Goal: Transaction & Acquisition: Subscribe to service/newsletter

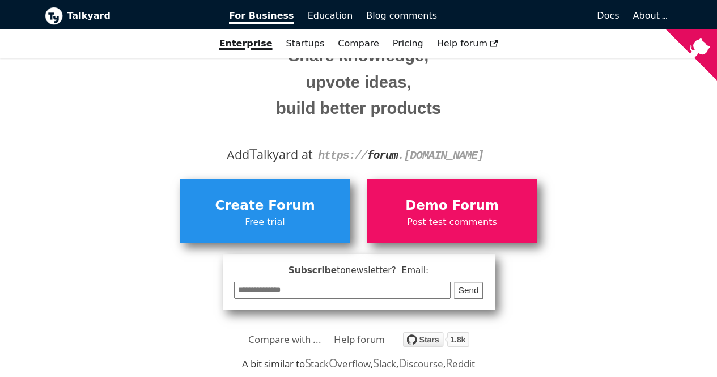
scroll to position [117, 0]
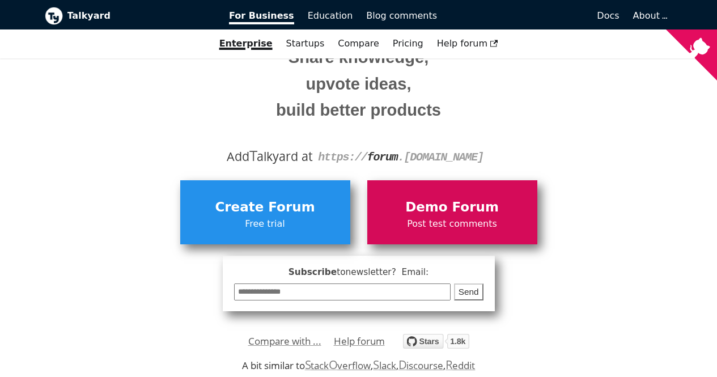
click at [428, 202] on span "Demo Forum" at bounding box center [452, 208] width 159 height 22
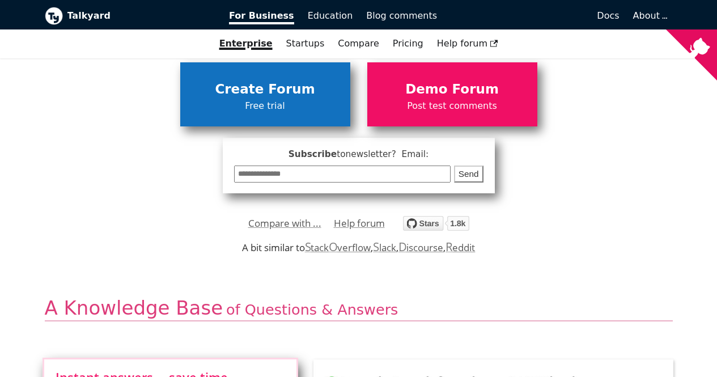
scroll to position [241, 0]
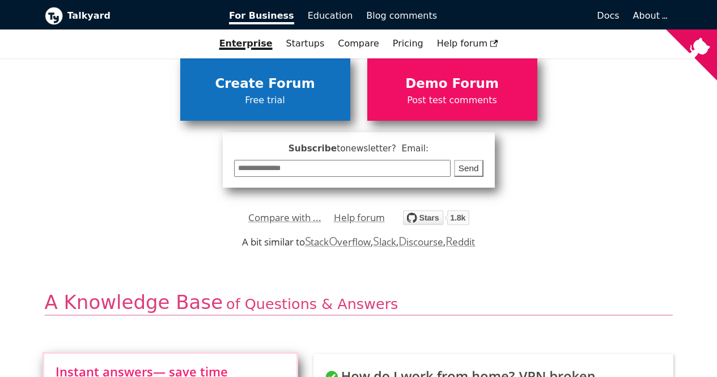
click at [290, 100] on span "Free trial" at bounding box center [265, 100] width 159 height 15
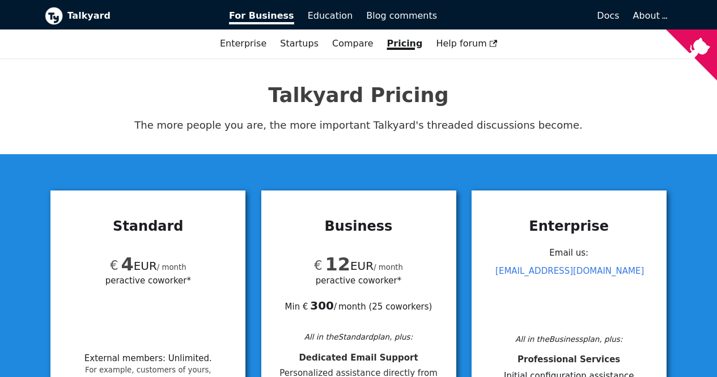
click at [279, 127] on p "The more people you are, the more important Talkyard's threaded discussions bec…" at bounding box center [359, 125] width 628 height 17
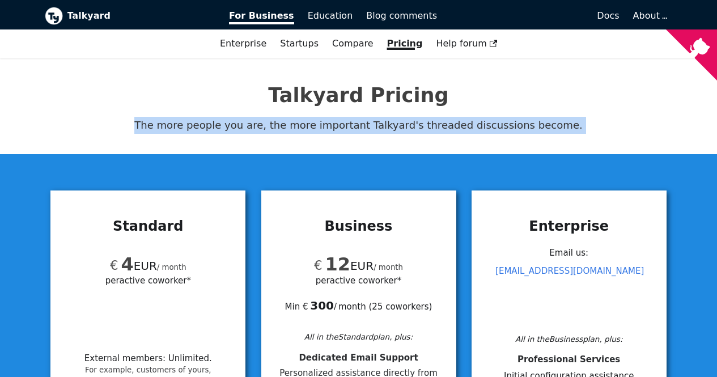
click at [279, 127] on p "The more people you are, the more important Talkyard's threaded discussions bec…" at bounding box center [359, 125] width 628 height 17
click at [612, 19] on span "Docs" at bounding box center [607, 15] width 22 height 11
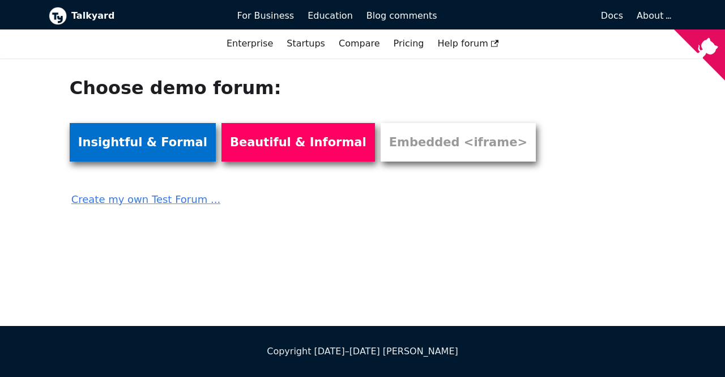
click at [151, 146] on link "Insightful & Formal" at bounding box center [143, 142] width 146 height 39
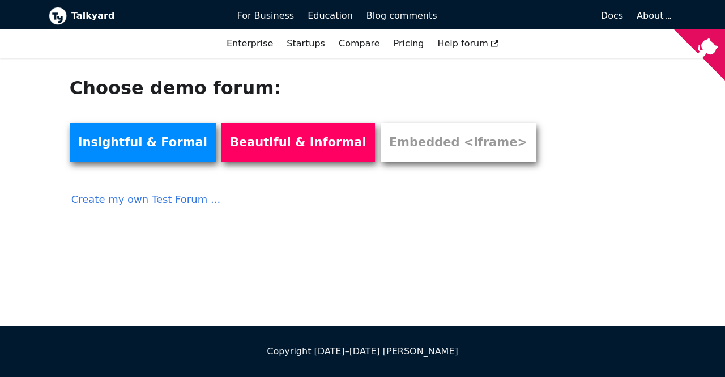
click at [153, 201] on link "Create my own Test Forum ..." at bounding box center [302, 195] width 465 height 25
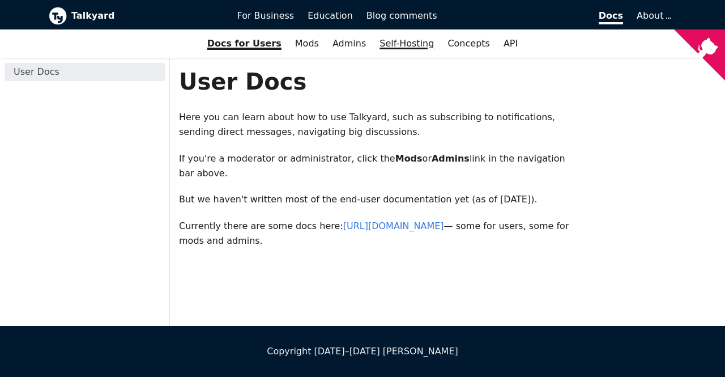
click at [401, 43] on link "Self-Hosting" at bounding box center [407, 43] width 68 height 19
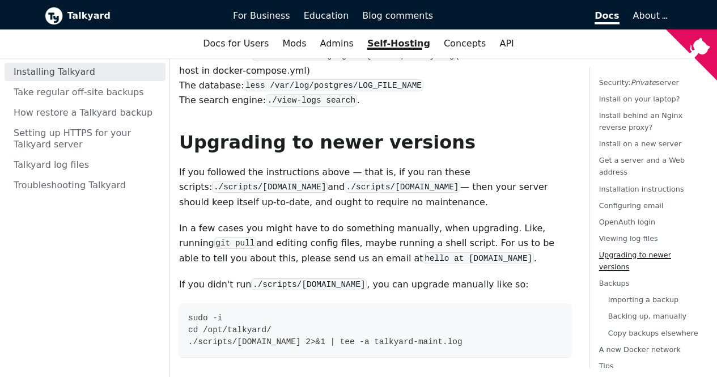
scroll to position [3789, 0]
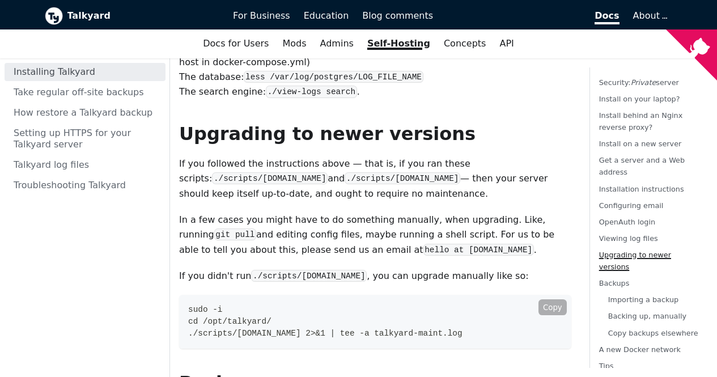
click at [246, 329] on span "./scripts/upgrade-if-needed.sh 2>&1 | tee -a talkyard-maint.log" at bounding box center [325, 333] width 274 height 9
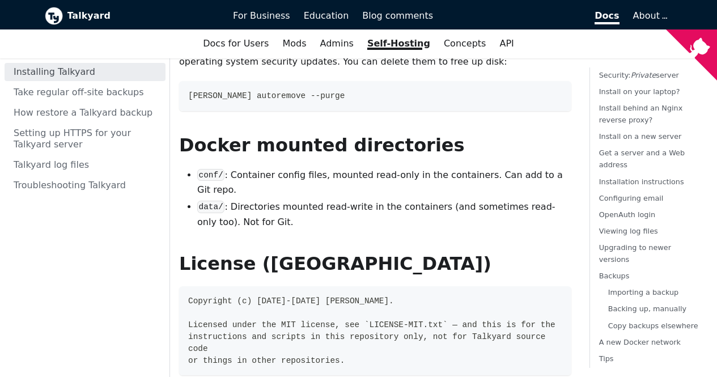
scroll to position [24, 0]
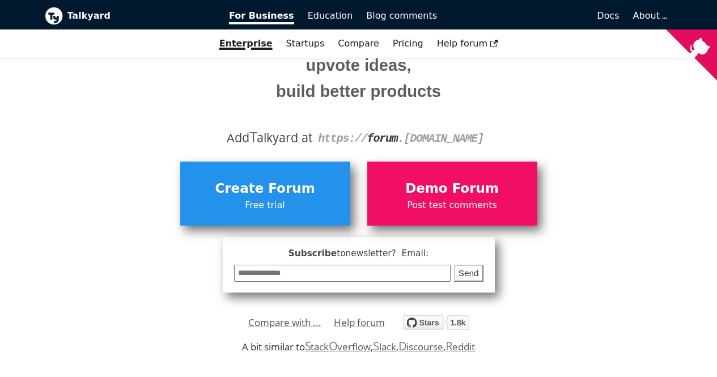
scroll to position [137, 0]
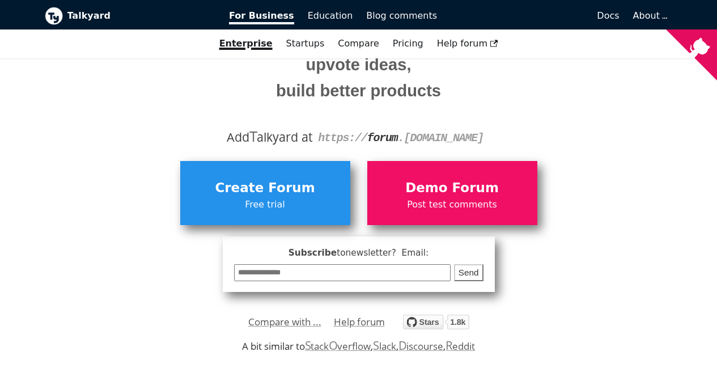
click at [275, 270] on input "email" at bounding box center [342, 273] width 217 height 18
type input "**********"
click at [471, 271] on button "Send" at bounding box center [468, 273] width 29 height 18
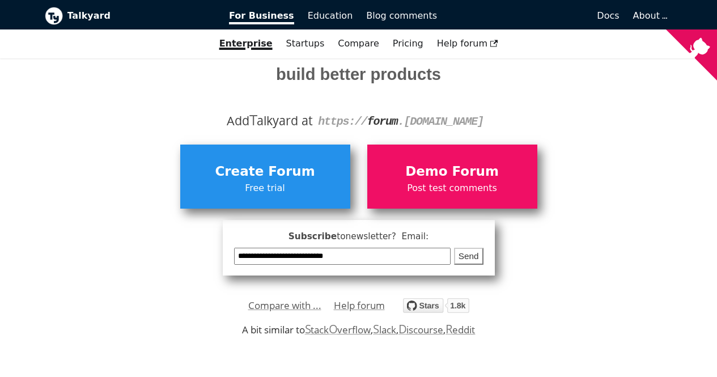
scroll to position [181, 0]
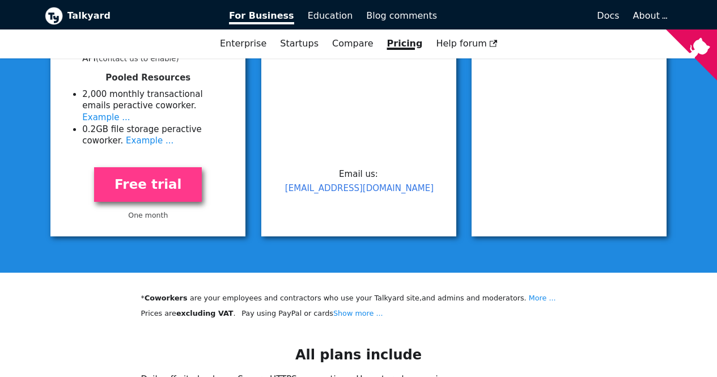
scroll to position [616, 0]
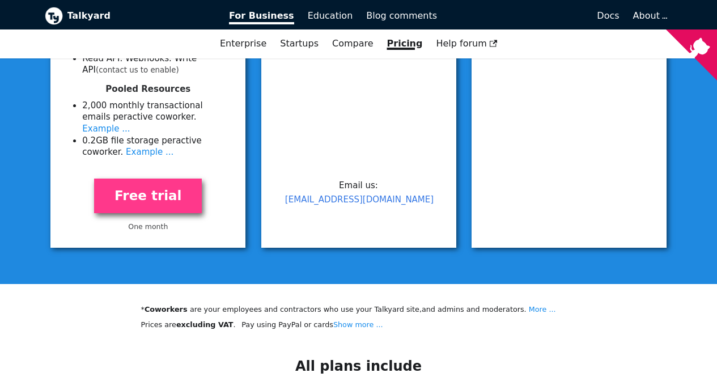
click at [148, 222] on small "One month" at bounding box center [148, 226] width 40 height 8
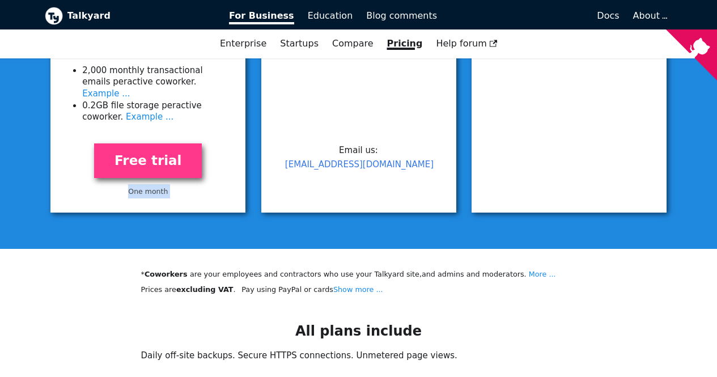
scroll to position [653, 0]
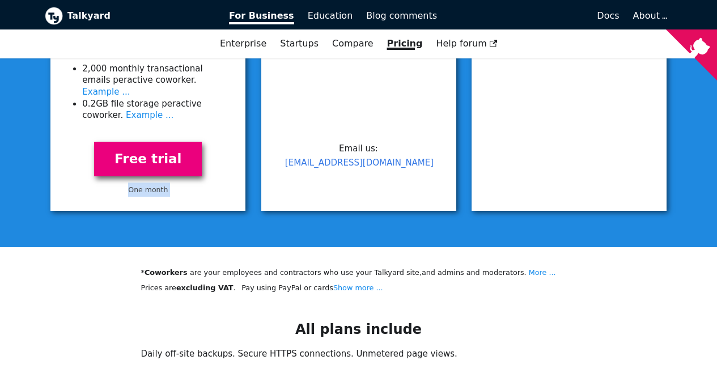
click at [159, 147] on link "Free trial" at bounding box center [148, 159] width 108 height 35
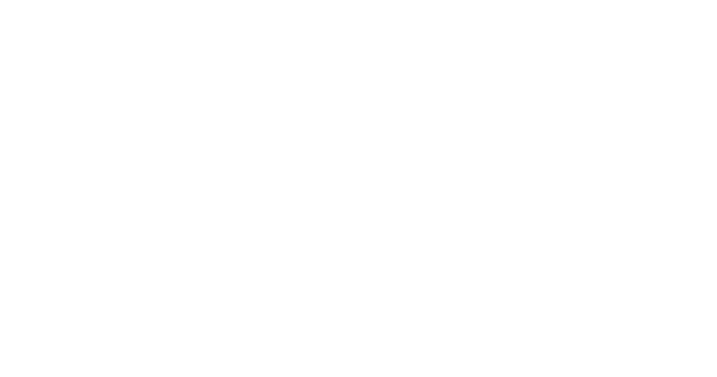
scroll to position [181, 0]
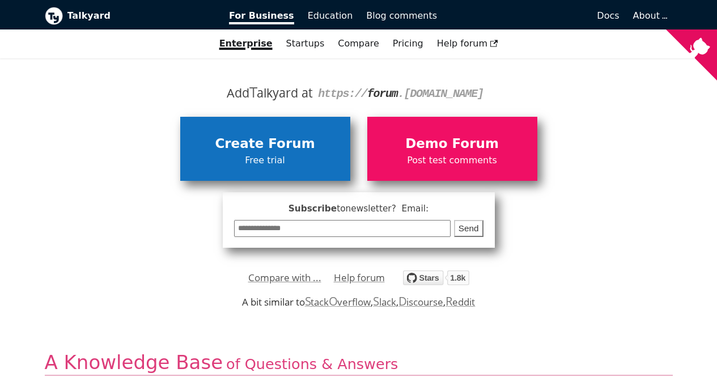
click at [224, 128] on link "Create Forum Free trial" at bounding box center [265, 148] width 170 height 63
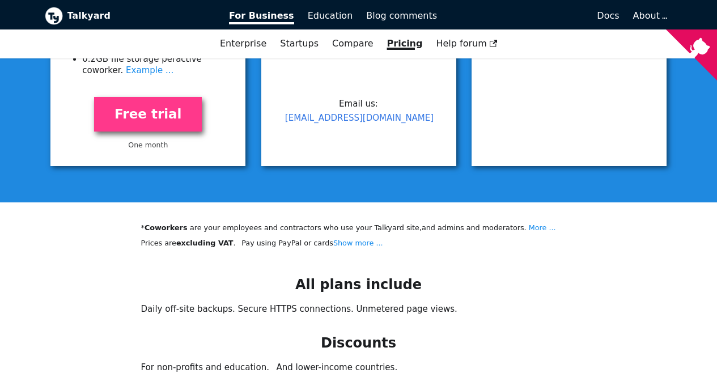
scroll to position [699, 0]
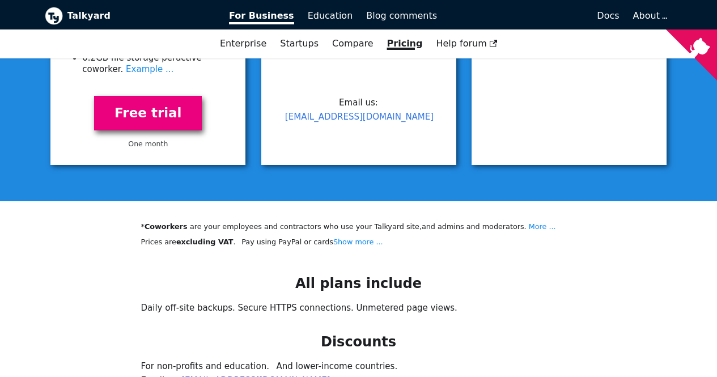
click at [169, 96] on link "Free trial" at bounding box center [148, 113] width 108 height 35
